Goal: Task Accomplishment & Management: Manage account settings

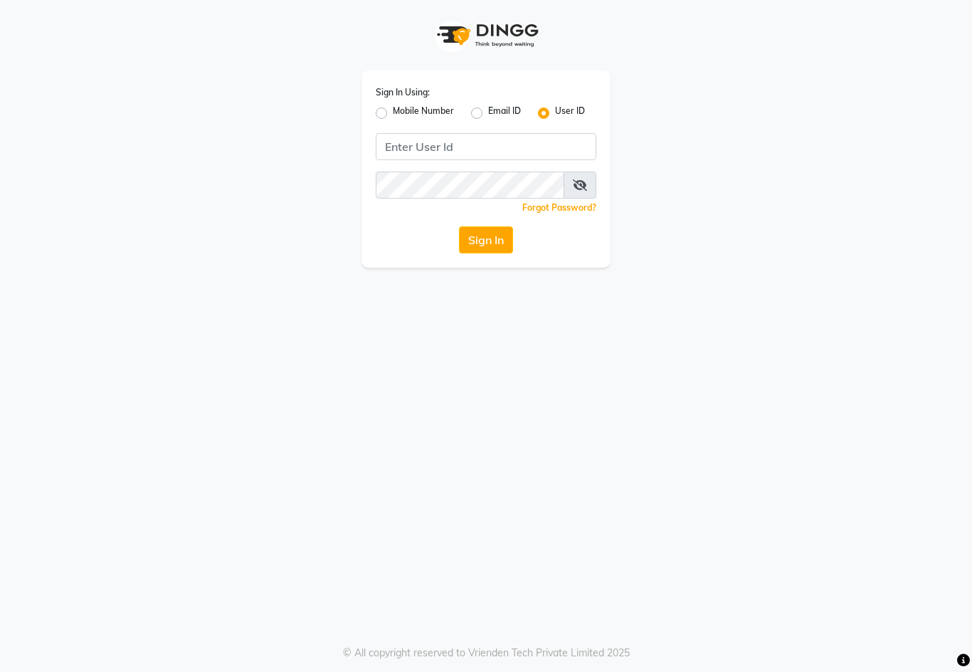
click at [387, 107] on div "Mobile Number" at bounding box center [415, 113] width 78 height 17
click at [393, 117] on label "Mobile Number" at bounding box center [423, 113] width 61 height 17
click at [393, 114] on input "Mobile Number" at bounding box center [397, 109] width 9 height 9
radio input "true"
radio input "false"
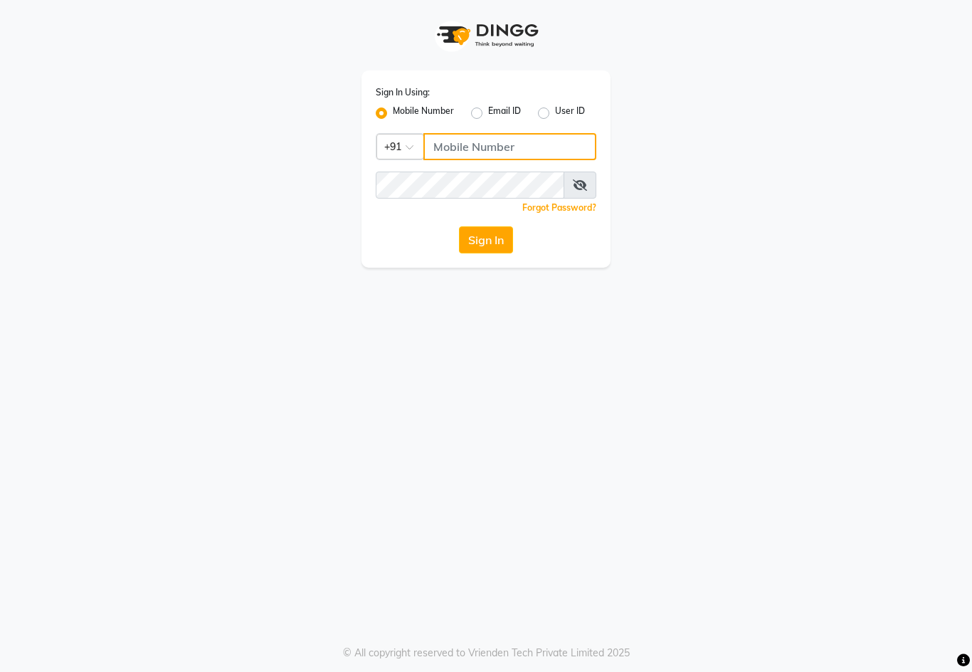
click at [480, 140] on input "Username" at bounding box center [510, 146] width 173 height 27
type input "9890928478"
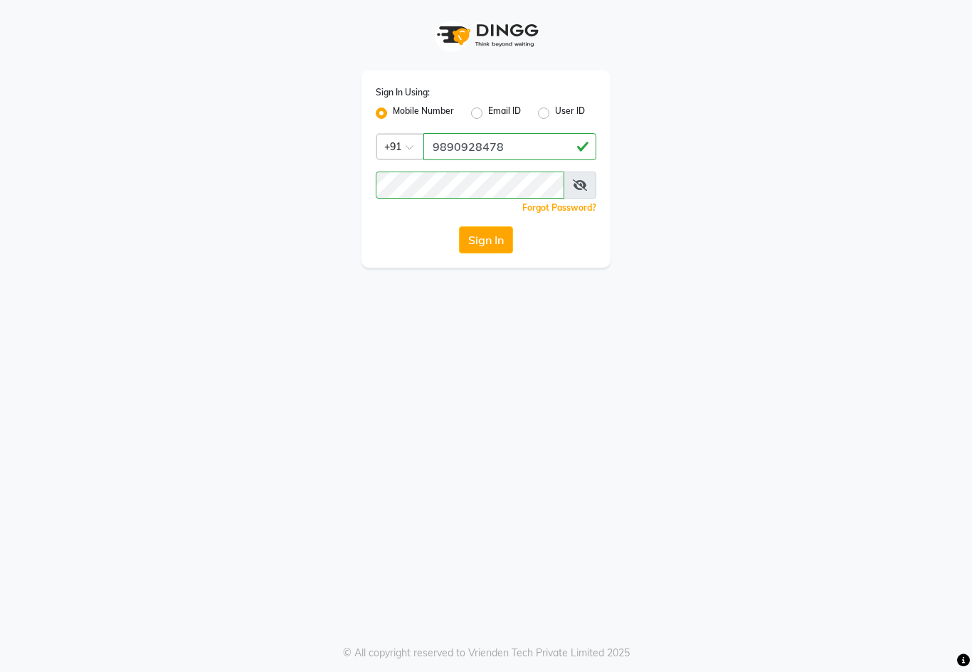
click at [494, 242] on button "Sign In" at bounding box center [486, 239] width 54 height 27
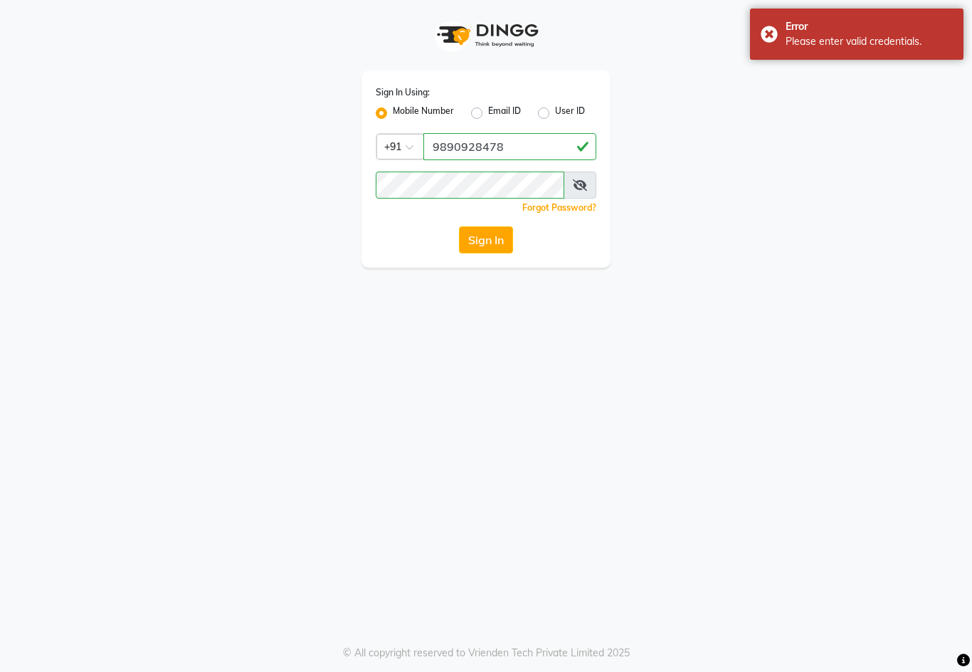
click at [493, 233] on button "Sign In" at bounding box center [486, 239] width 54 height 27
click at [493, 247] on button "Sign In" at bounding box center [486, 239] width 54 height 27
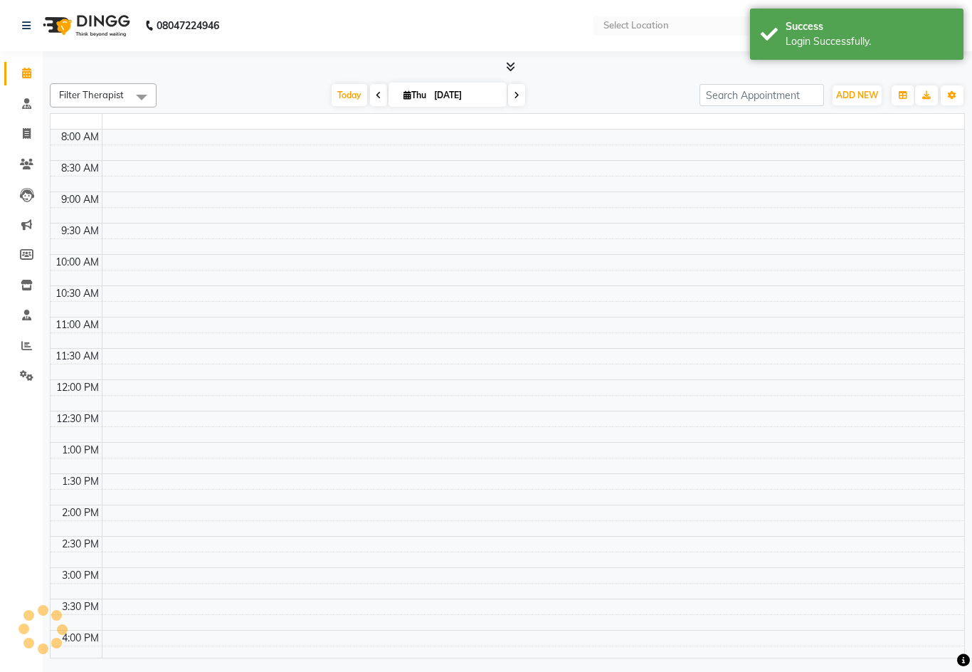
select select "en"
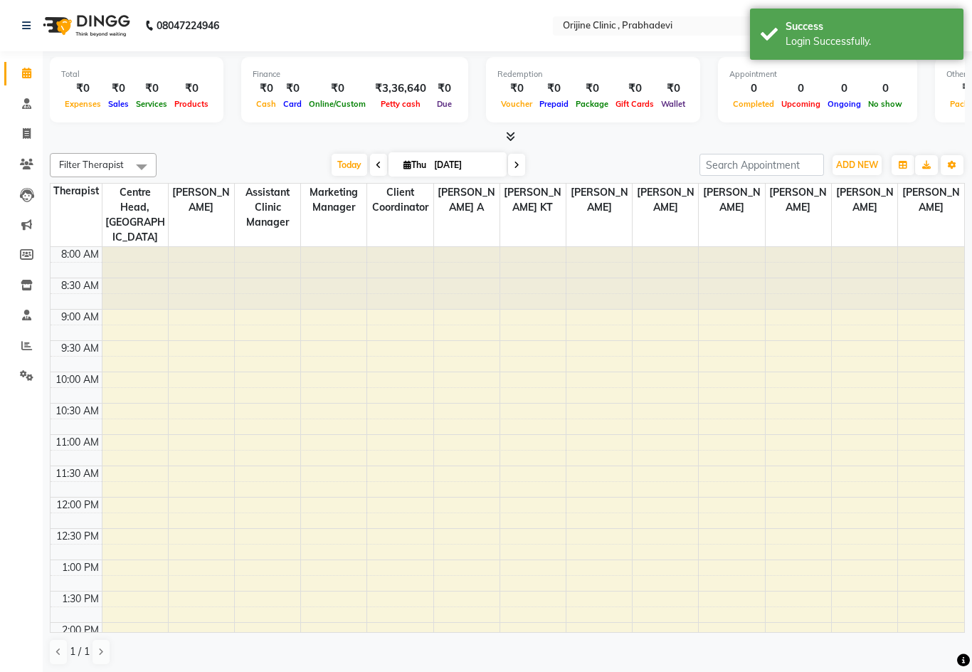
click at [24, 317] on icon at bounding box center [26, 315] width 9 height 11
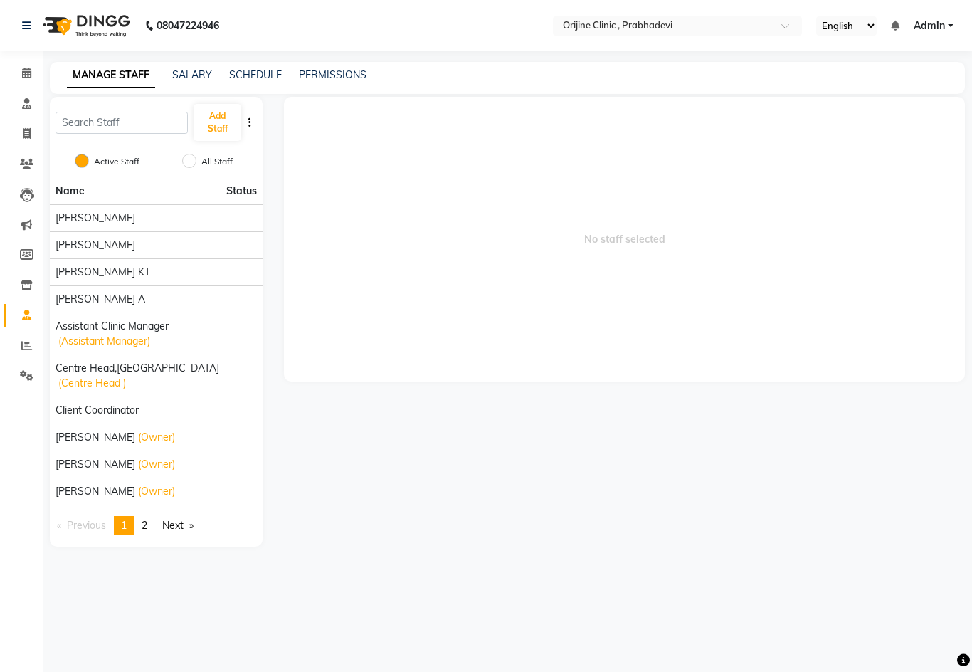
click at [126, 376] on span "(Centre Head )" at bounding box center [92, 383] width 68 height 15
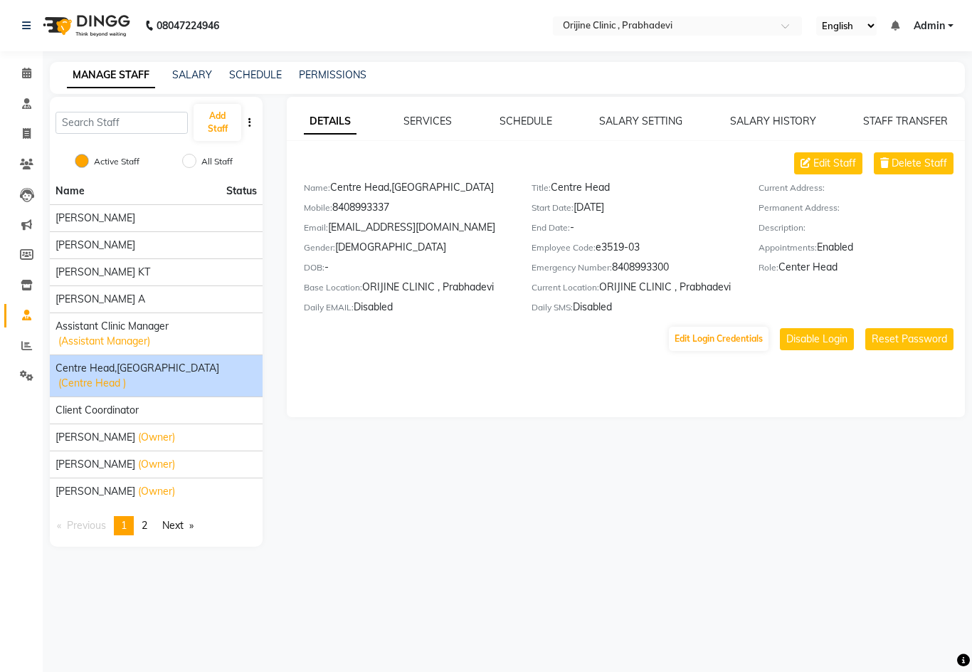
click at [733, 340] on button "Edit Login Credentials" at bounding box center [719, 339] width 100 height 24
select select "5622"
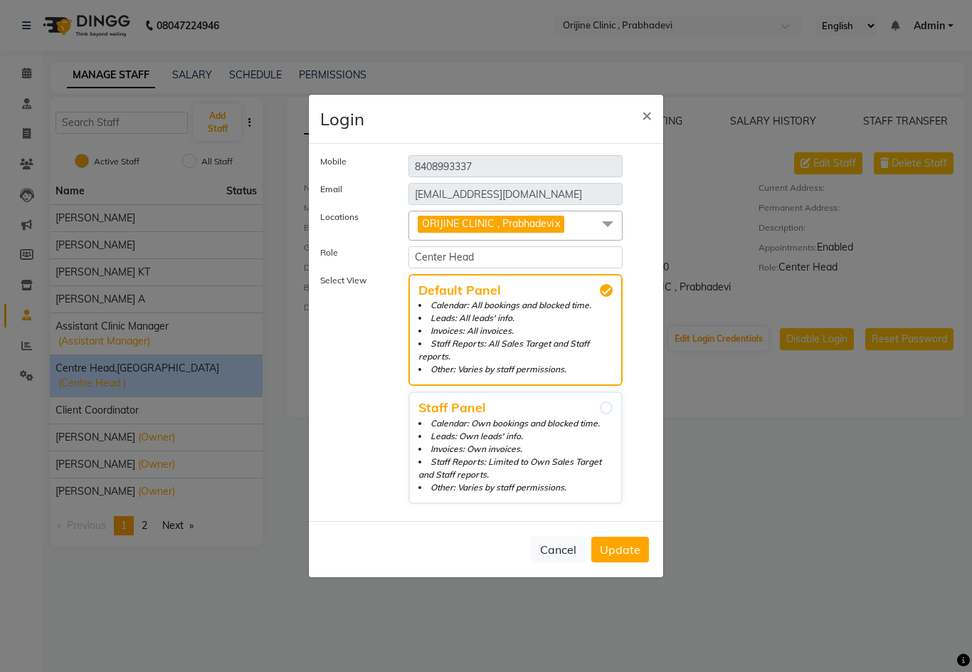
click at [639, 128] on button "×" at bounding box center [647, 115] width 33 height 40
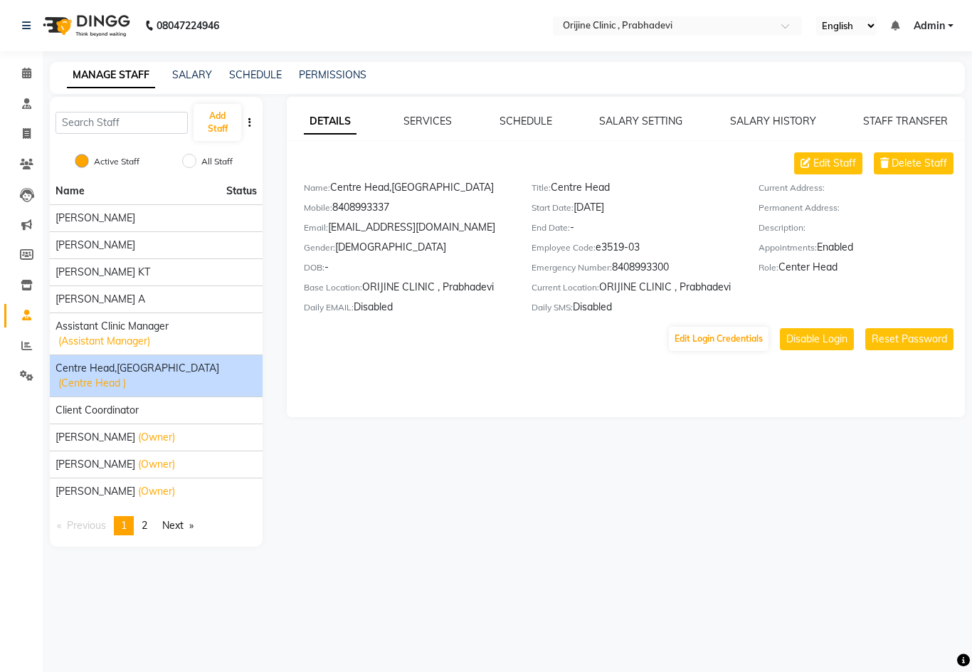
click at [901, 342] on button "Reset Password" at bounding box center [910, 339] width 88 height 22
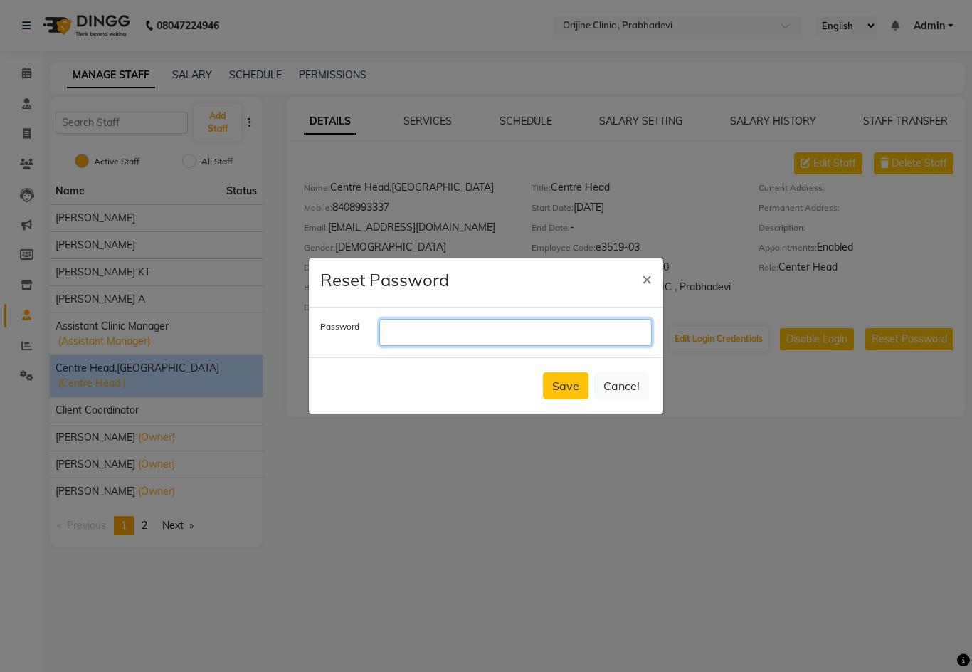
click at [418, 346] on input "text" at bounding box center [515, 332] width 273 height 27
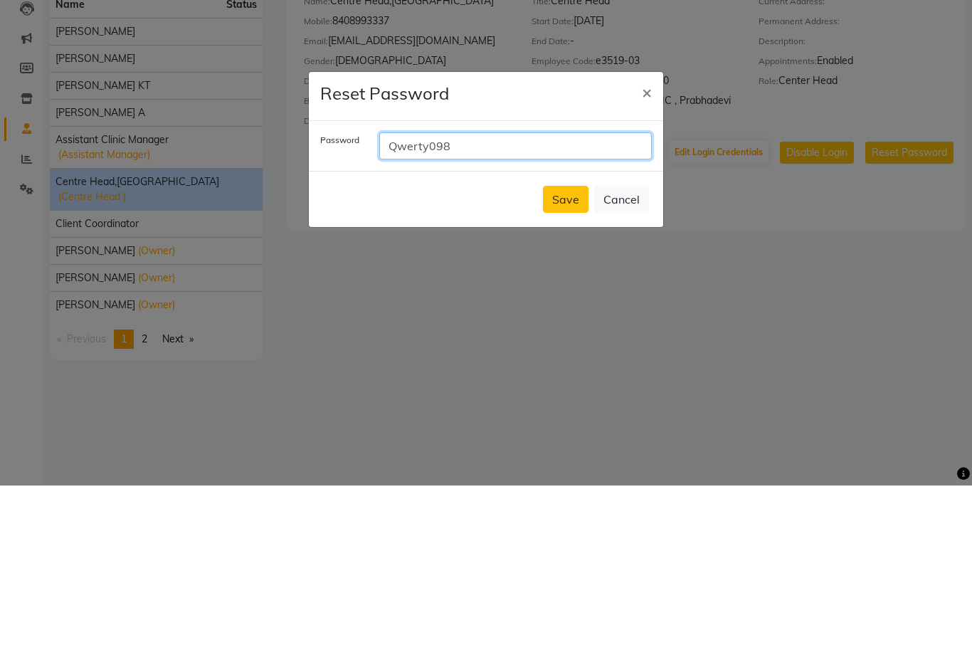
type input "Qwerty098"
click at [567, 372] on button "Save" at bounding box center [566, 385] width 46 height 27
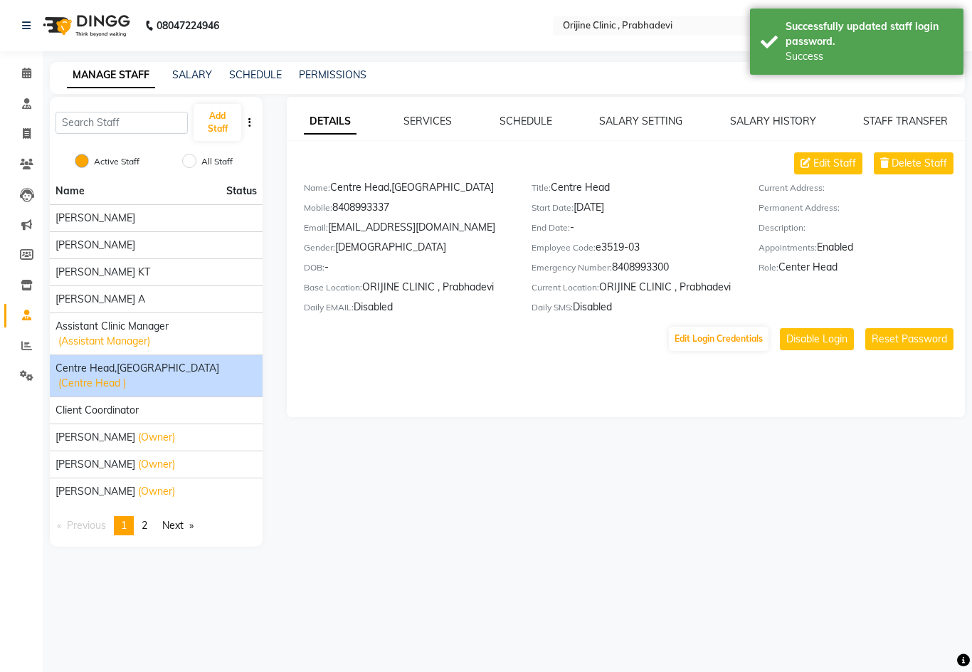
click at [722, 342] on button "Edit Login Credentials" at bounding box center [719, 339] width 100 height 24
select select "5622"
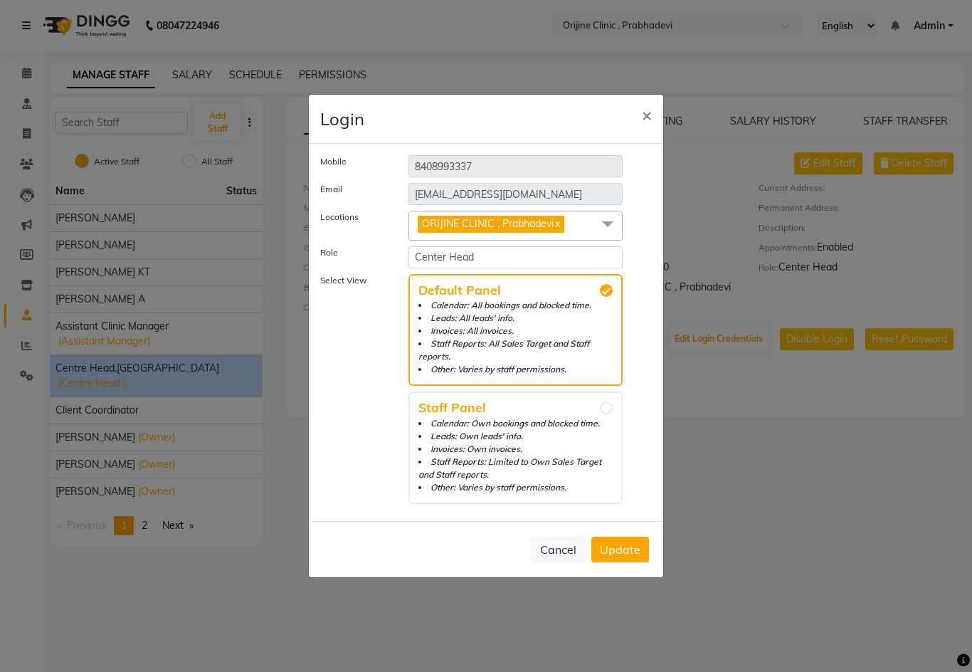
click at [641, 125] on button "×" at bounding box center [647, 115] width 33 height 40
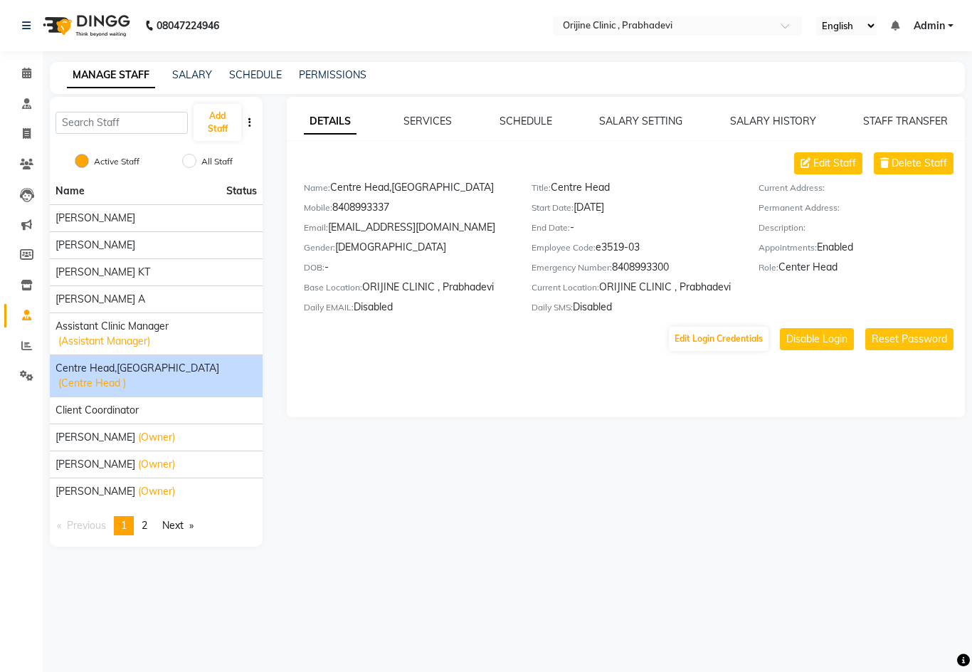
click at [117, 403] on span "Client Coordinator" at bounding box center [97, 410] width 83 height 15
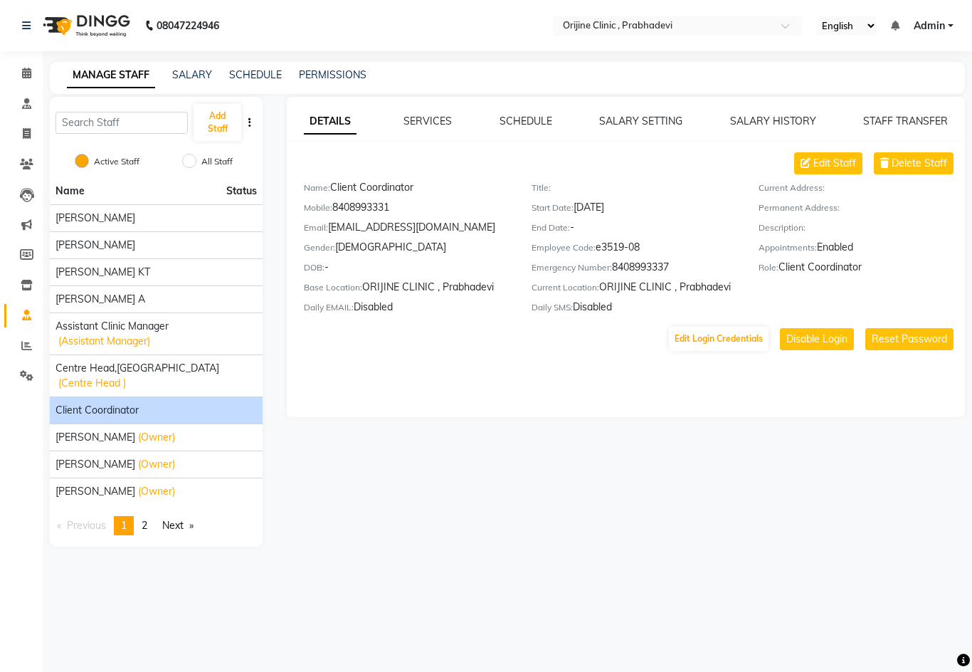
click at [144, 403] on div "Client Coordinator" at bounding box center [156, 410] width 201 height 15
click at [914, 337] on button "Reset Password" at bounding box center [910, 339] width 88 height 22
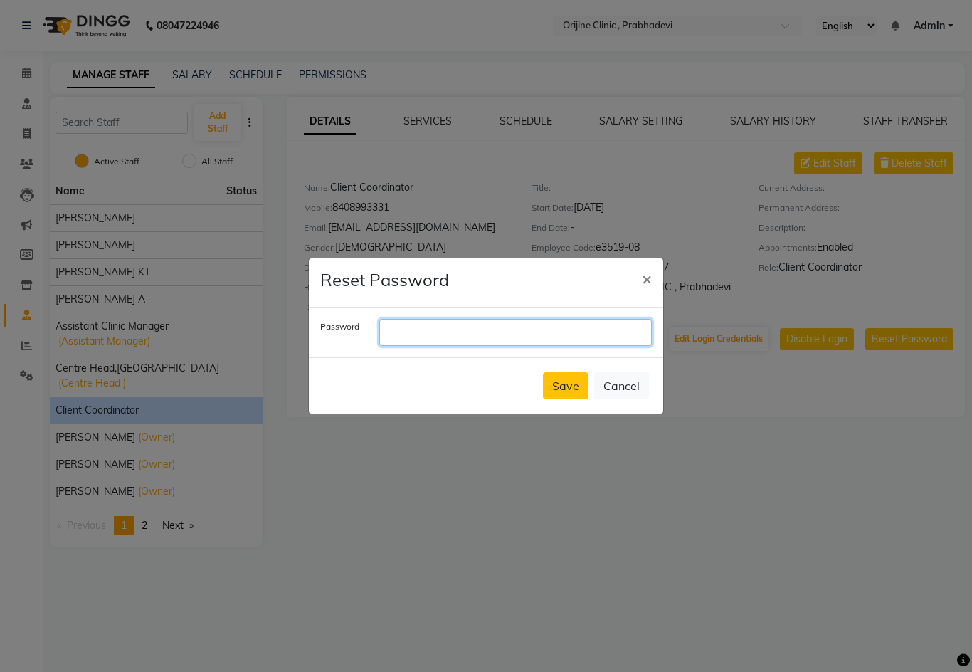
click at [431, 345] on input "text" at bounding box center [515, 332] width 273 height 27
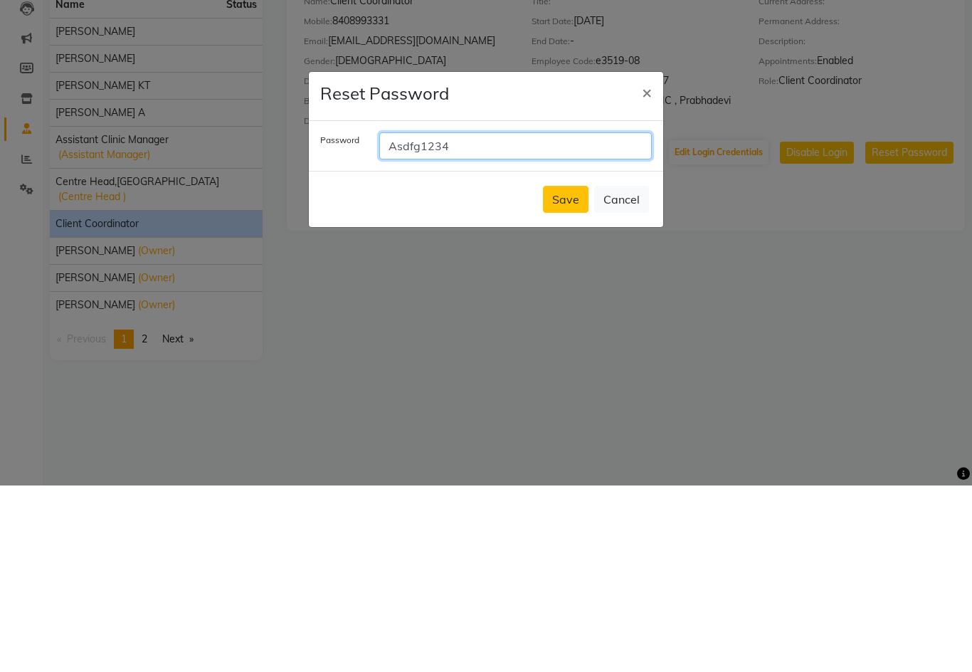
type input "Asdfg1234"
click at [572, 372] on button "Save" at bounding box center [566, 385] width 46 height 27
